Goal: Information Seeking & Learning: Learn about a topic

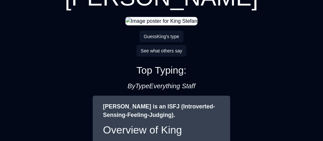
scroll to position [54, 0]
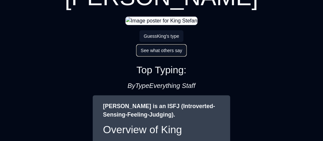
click at [167, 51] on button "See what others say" at bounding box center [162, 51] width 50 height 12
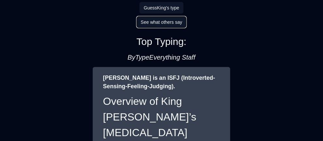
scroll to position [83, 0]
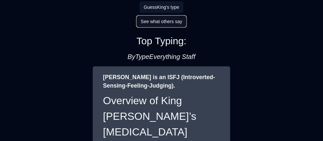
click at [149, 18] on button "See what others say" at bounding box center [162, 22] width 50 height 12
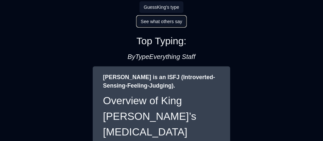
drag, startPoint x: 149, startPoint y: 18, endPoint x: 139, endPoint y: 21, distance: 10.2
drag, startPoint x: 156, startPoint y: 23, endPoint x: 106, endPoint y: 46, distance: 55.6
click at [106, 46] on div "Guess King 's type See what others say Top Typing: By TypeEverything Staff" at bounding box center [161, 31] width 207 height 71
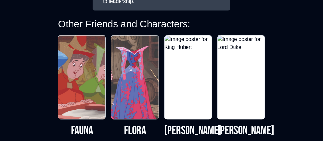
scroll to position [1120, 0]
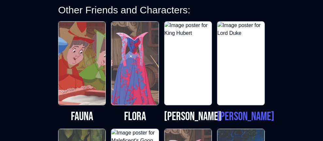
click at [230, 60] on img at bounding box center [241, 64] width 47 height 84
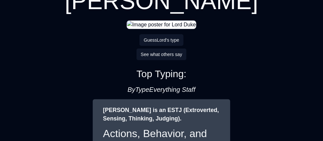
scroll to position [65, 0]
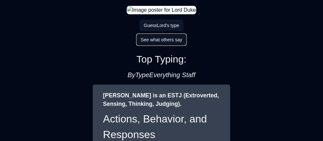
click at [164, 38] on button "See what others say" at bounding box center [162, 40] width 50 height 12
